Goal: Information Seeking & Learning: Check status

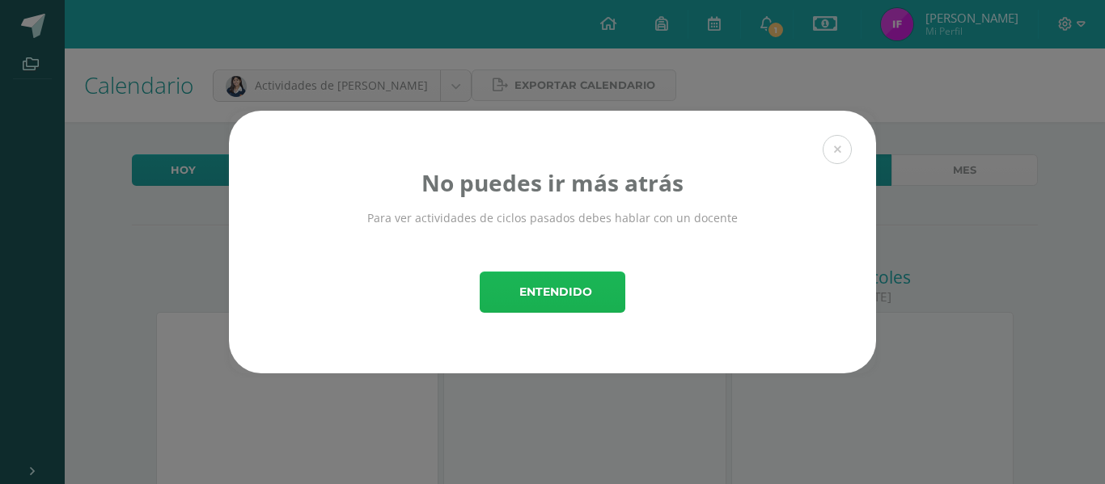
click at [586, 294] on span "Entendido" at bounding box center [555, 293] width 73 height 40
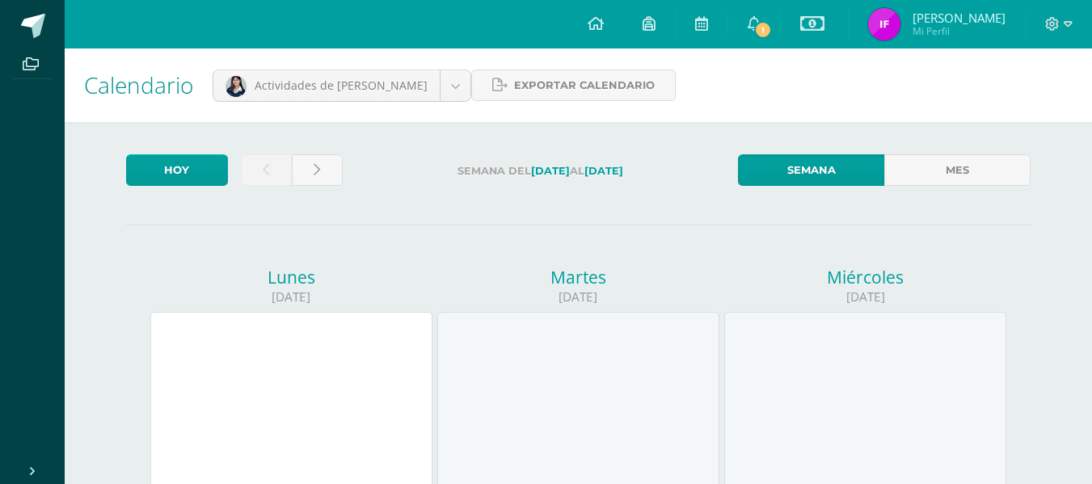
click at [974, 15] on span "[PERSON_NAME]" at bounding box center [959, 18] width 93 height 16
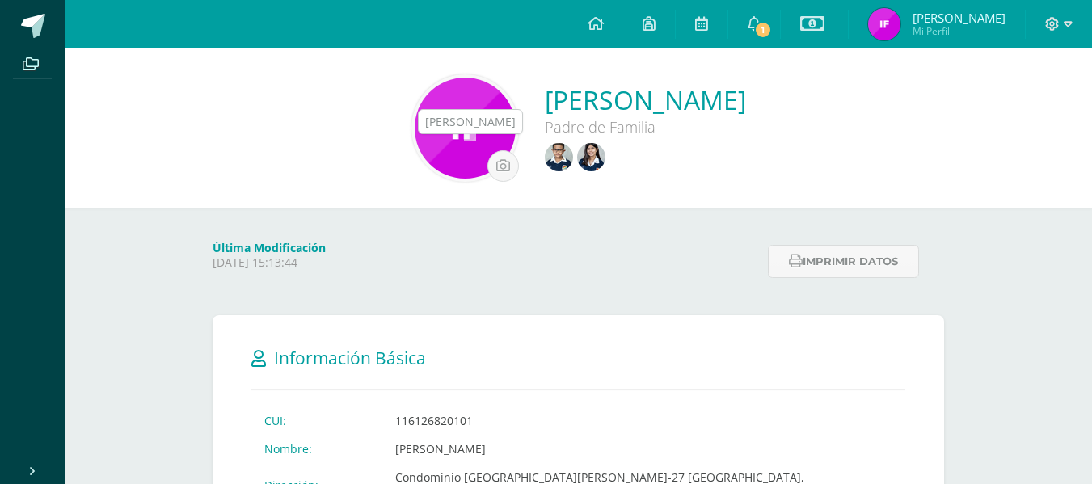
click at [577, 147] on img at bounding box center [591, 157] width 28 height 28
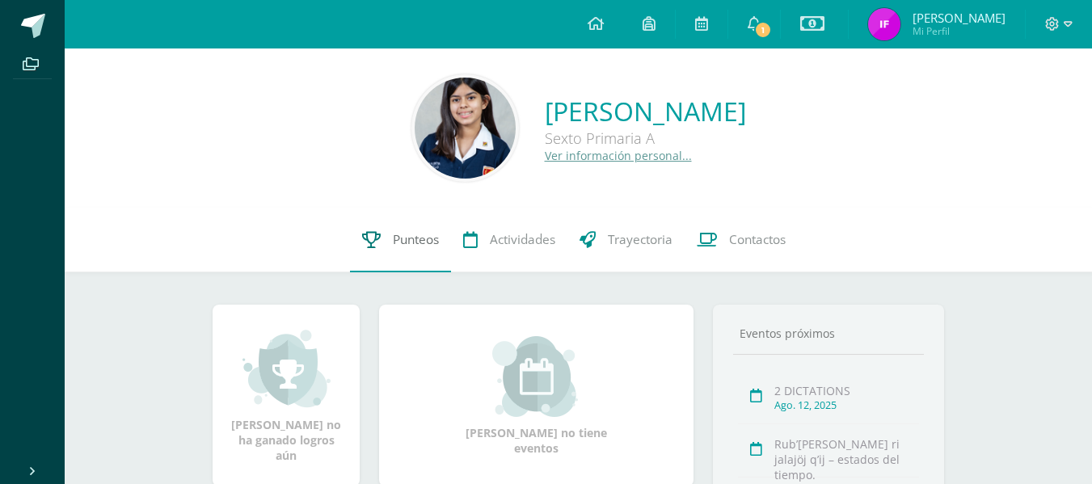
click at [420, 243] on span "Punteos" at bounding box center [416, 239] width 46 height 17
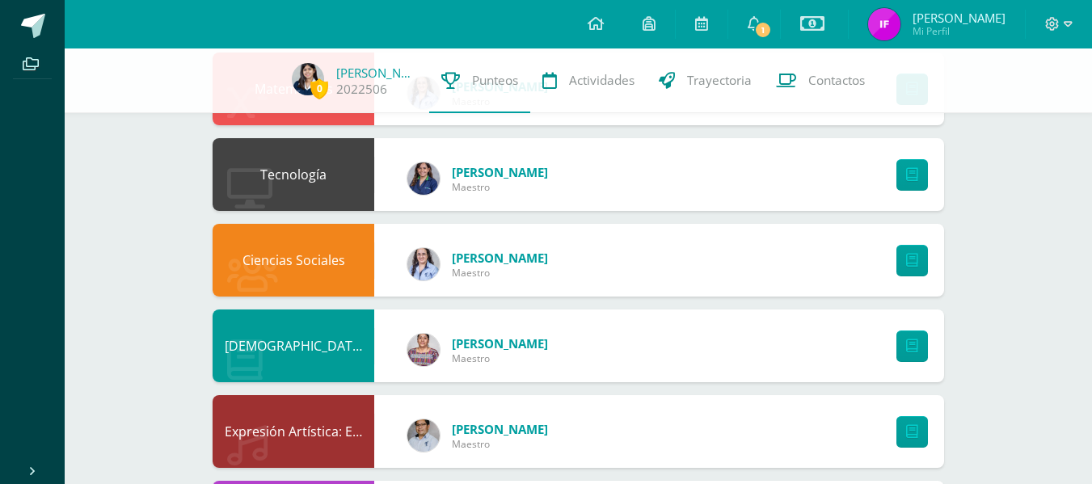
scroll to position [889, 0]
